Goal: Task Accomplishment & Management: Complete application form

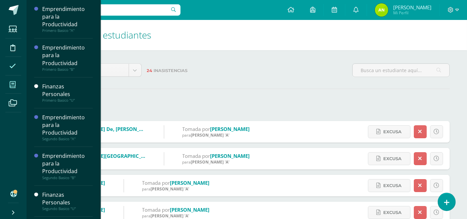
click at [15, 81] on icon at bounding box center [13, 84] width 6 height 7
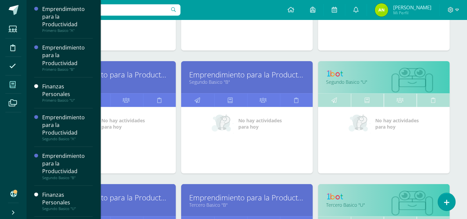
scroll to position [299, 0]
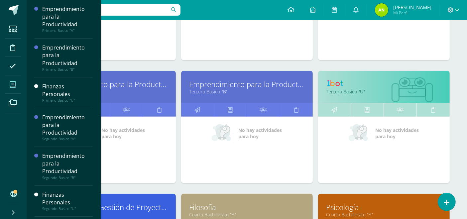
click at [236, 84] on link "Emprendimiento para la Productividad" at bounding box center [246, 84] width 115 height 10
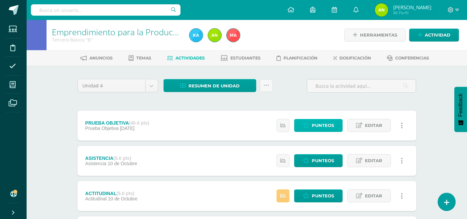
click at [327, 125] on span "Punteos" at bounding box center [323, 125] width 22 height 12
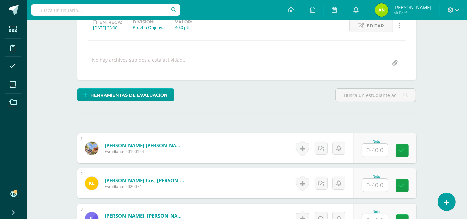
scroll to position [139, 0]
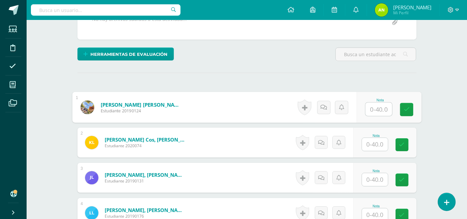
click at [373, 110] on input "text" at bounding box center [378, 109] width 27 height 13
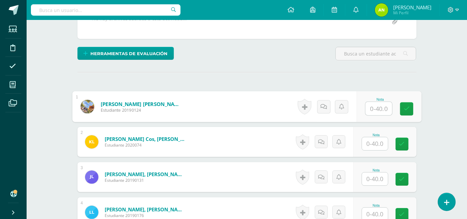
click at [372, 107] on input "text" at bounding box center [378, 108] width 27 height 13
type input "8"
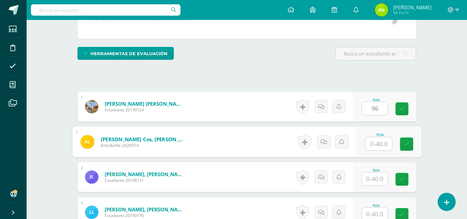
type input "0"
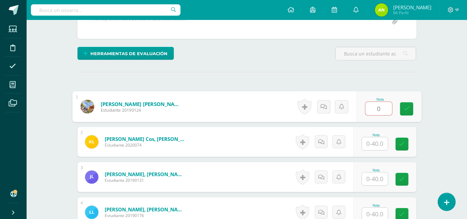
click at [382, 105] on input "0" at bounding box center [378, 108] width 27 height 13
type input "33"
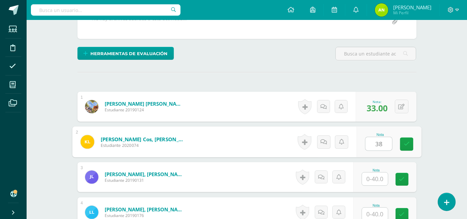
type input "38"
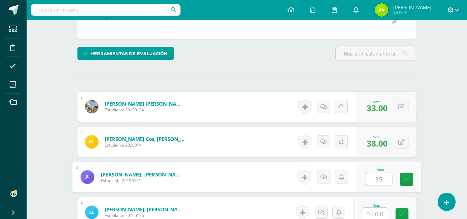
type input "35"
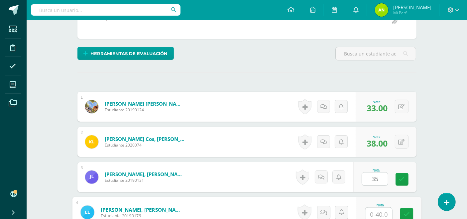
scroll to position [140, 0]
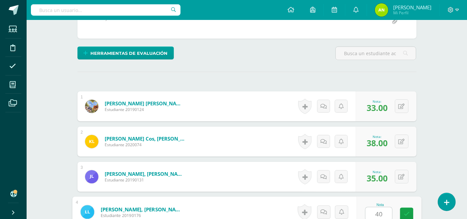
type input "40"
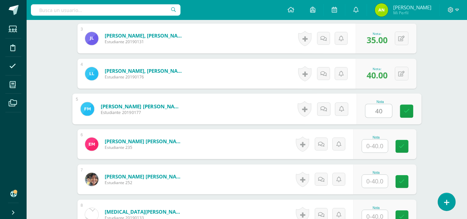
type input "40"
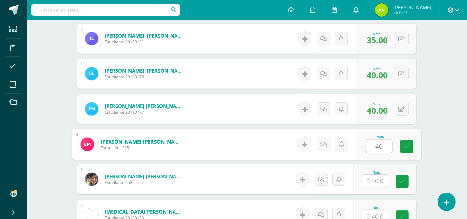
type input "40"
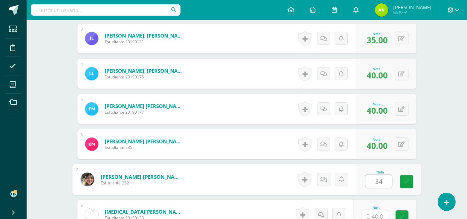
type input "34"
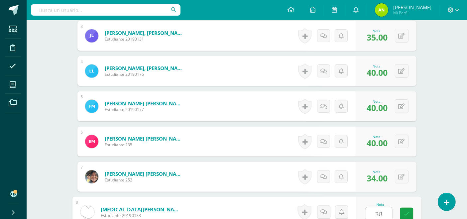
type input "38"
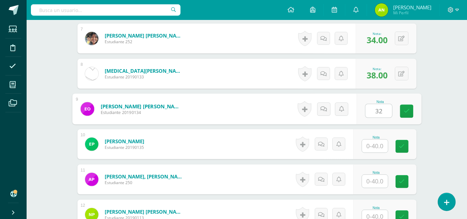
type input "32"
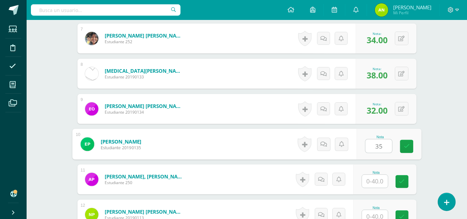
type input "35"
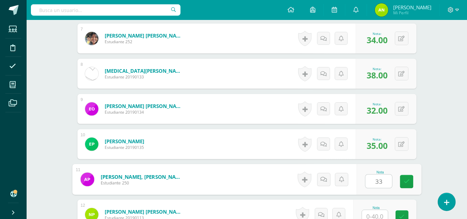
type input "33"
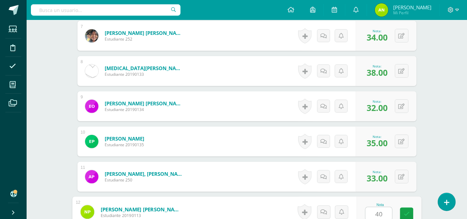
type input "40"
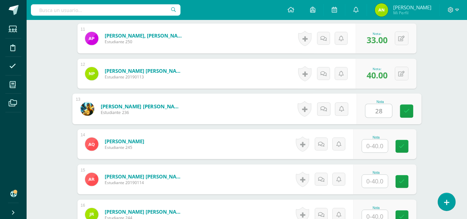
type input "28"
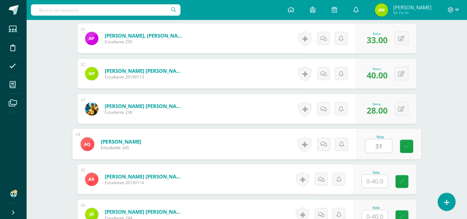
type input "31"
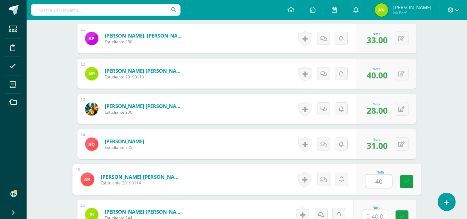
type input "40"
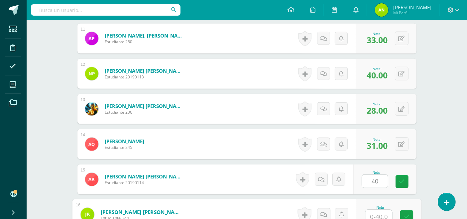
scroll to position [562, 0]
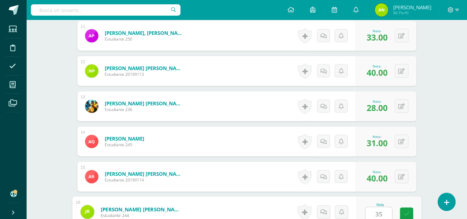
type input "35"
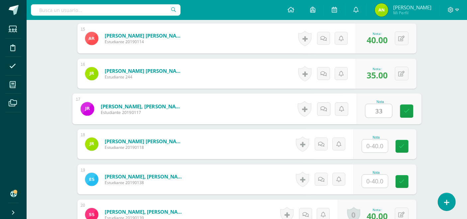
type input "33"
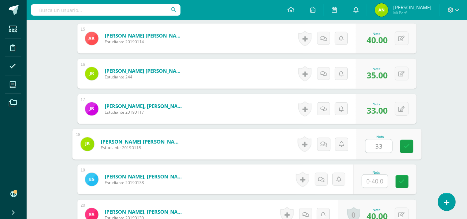
type input "33"
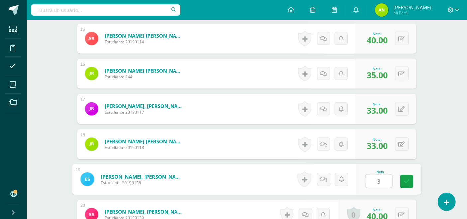
type input "30"
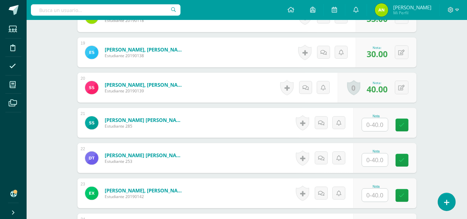
scroll to position [907, 0]
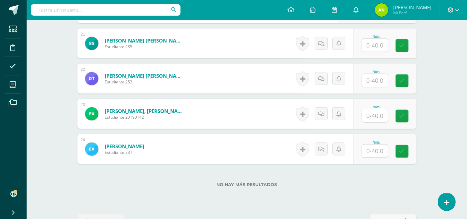
click at [377, 46] on input "text" at bounding box center [375, 45] width 26 height 13
type input "28"
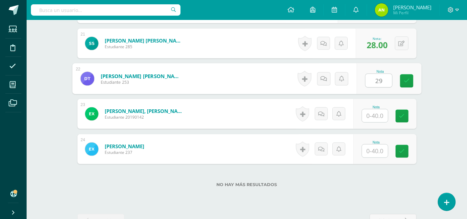
type input "29"
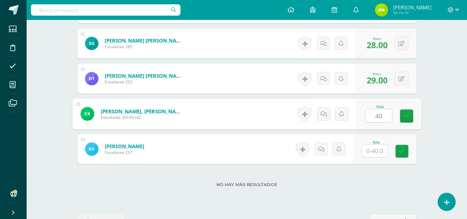
type input "40"
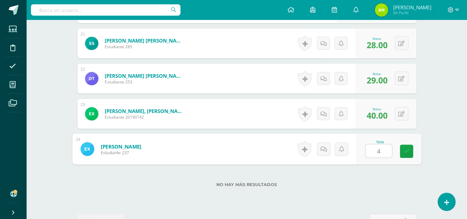
type input "40"
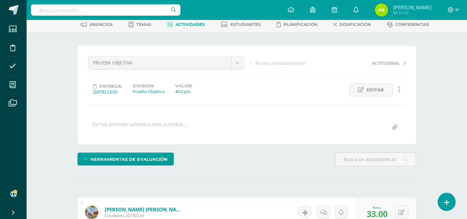
scroll to position [0, 0]
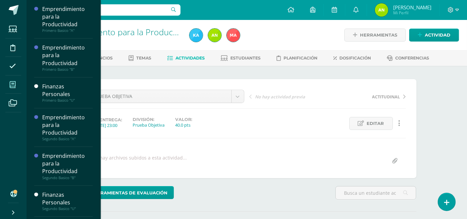
click at [11, 85] on icon at bounding box center [13, 84] width 6 height 7
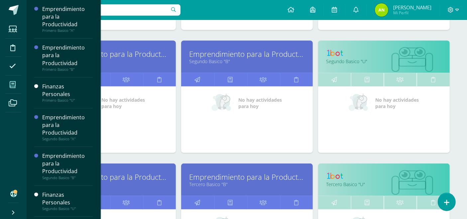
scroll to position [243, 0]
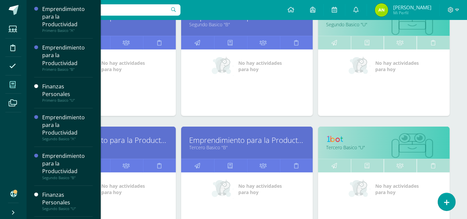
click at [123, 140] on link "Emprendimiento para la Productividad" at bounding box center [110, 140] width 115 height 10
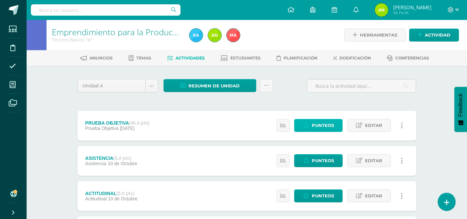
click at [319, 127] on span "Punteos" at bounding box center [323, 125] width 22 height 12
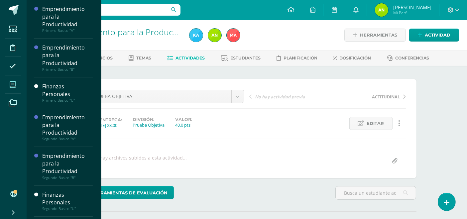
click at [11, 84] on icon at bounding box center [13, 84] width 6 height 7
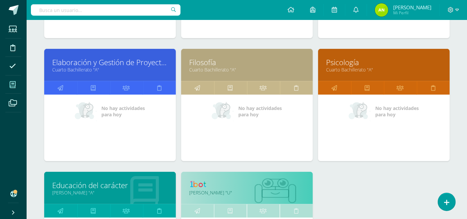
scroll to position [440, 0]
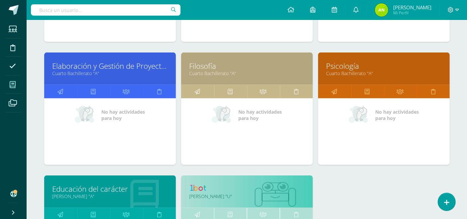
click at [67, 71] on link "Cuarto Bachillerato "A"" at bounding box center [110, 73] width 115 height 6
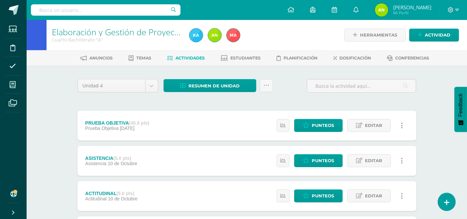
scroll to position [26, 0]
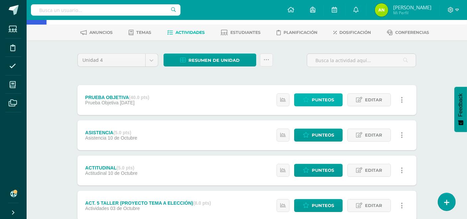
click at [328, 98] on span "Punteos" at bounding box center [323, 100] width 22 height 12
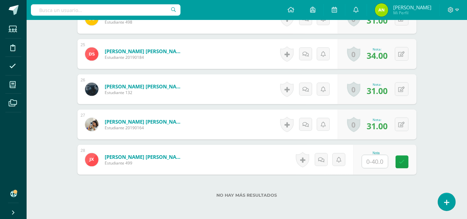
scroll to position [1068, 0]
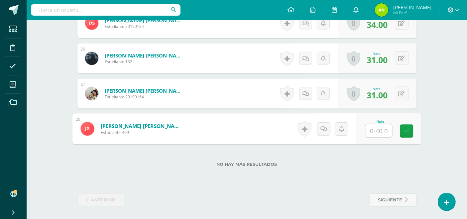
click at [373, 128] on input "text" at bounding box center [378, 130] width 27 height 13
type input "27"
click at [390, 155] on div "No hay más resultados" at bounding box center [246, 159] width 339 height 31
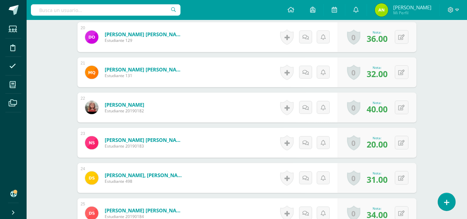
scroll to position [893, 0]
